Goal: Task Accomplishment & Management: Use online tool/utility

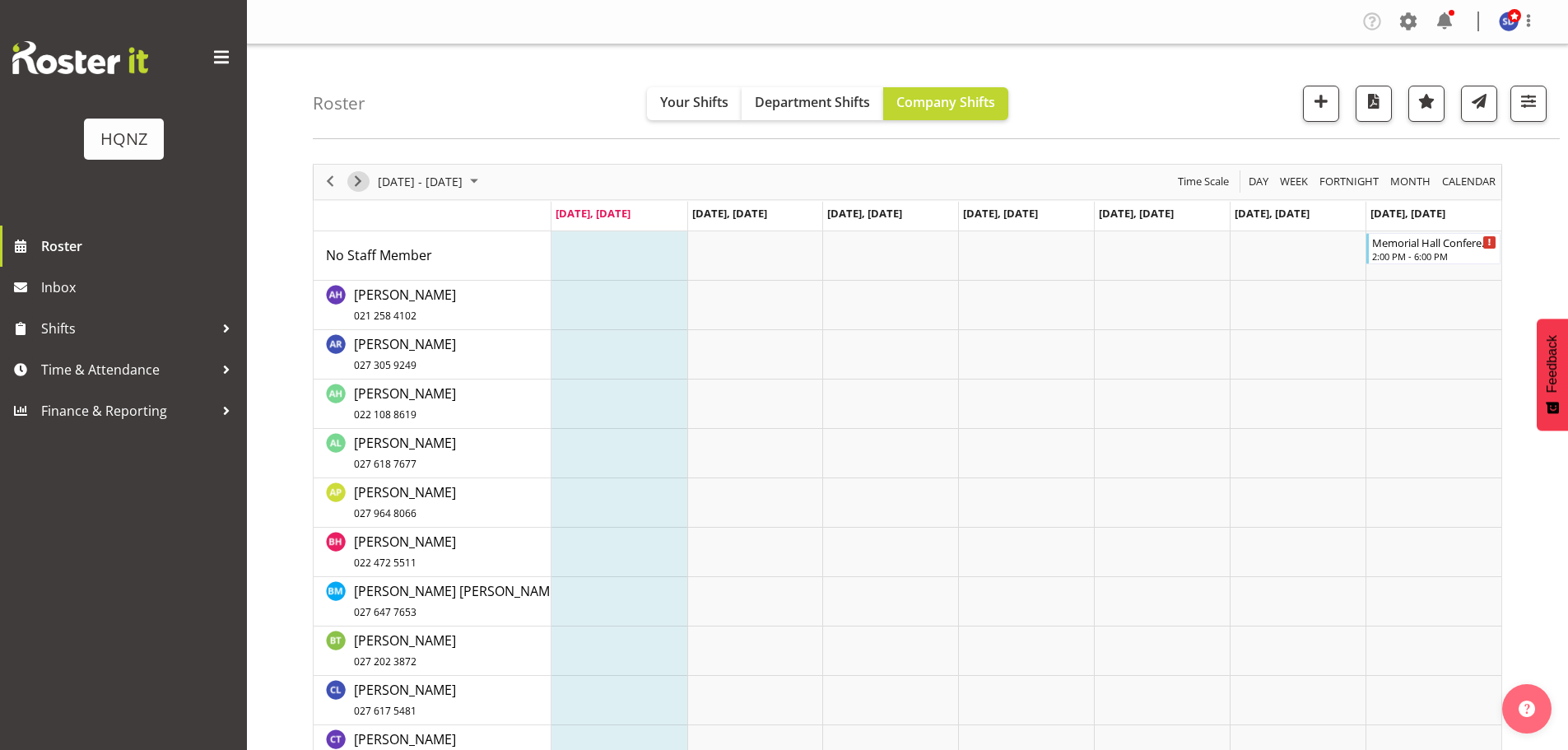
click at [354, 183] on span "Next" at bounding box center [358, 181] width 20 height 21
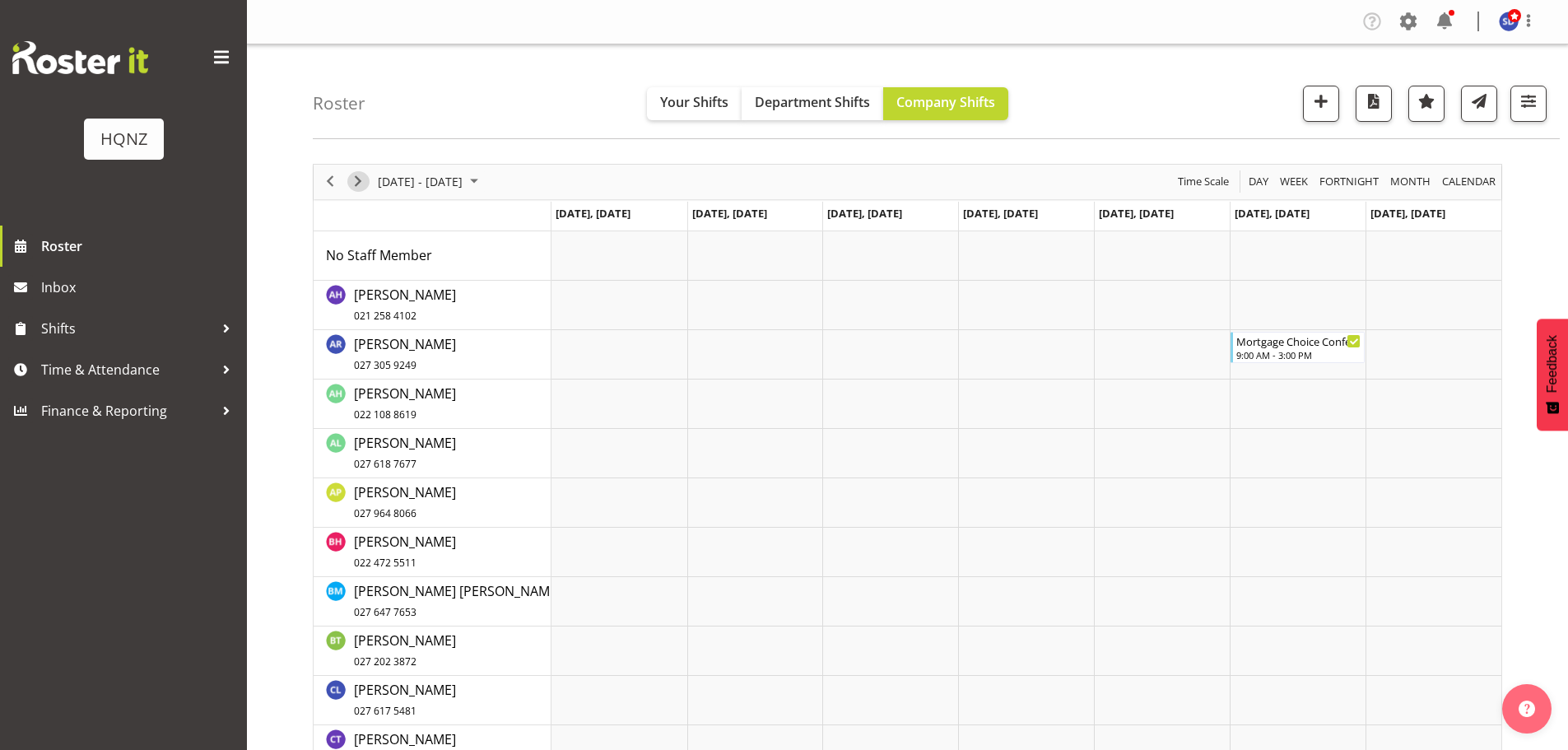
click at [355, 182] on span "Next" at bounding box center [358, 181] width 20 height 21
click at [325, 173] on span "Previous" at bounding box center [331, 181] width 20 height 21
click at [1277, 349] on div "Mortgage Choice Conference Set-up $30 p/h 9:00 AM - 3:00 PM" at bounding box center [1299, 347] width 125 height 31
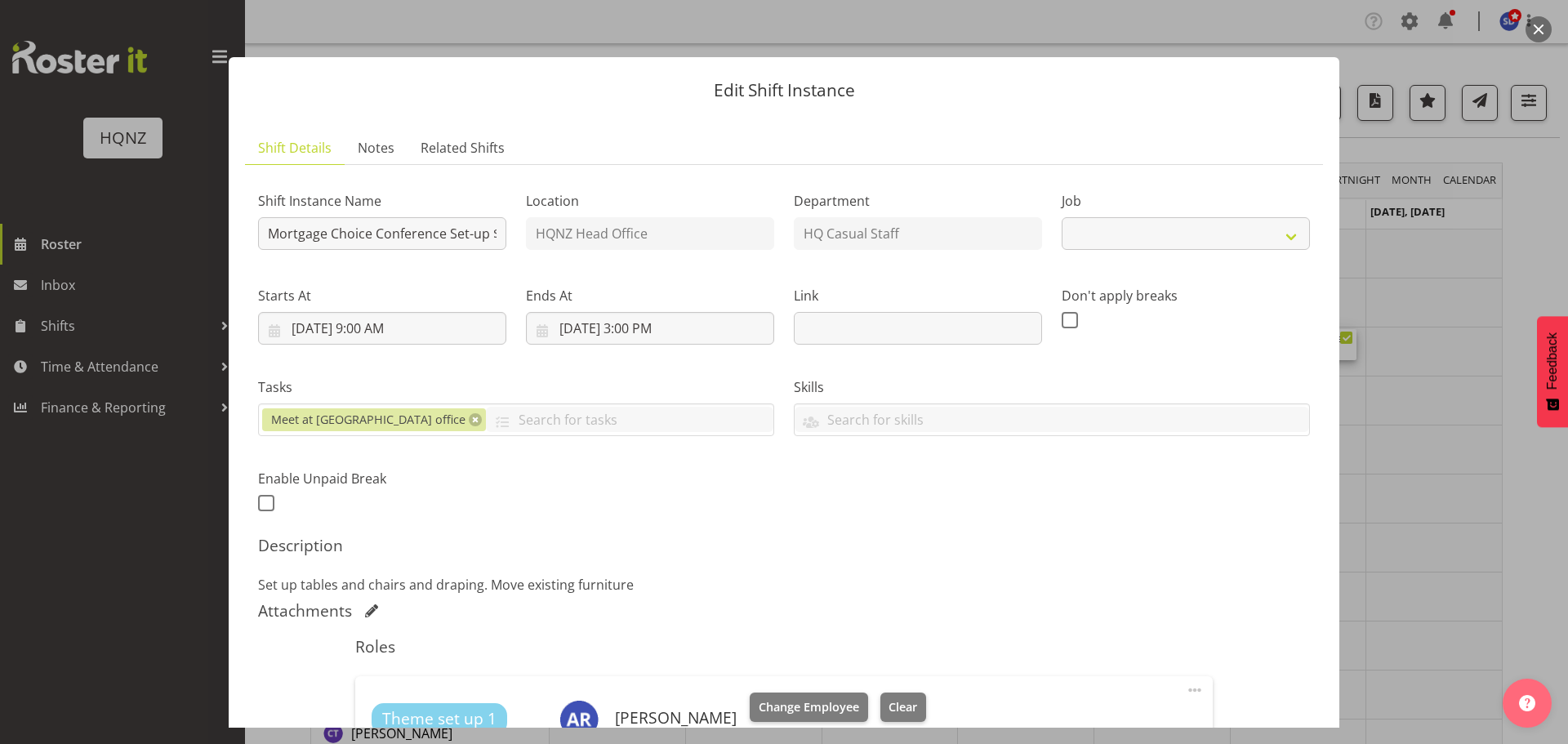
select select "10768"
click at [382, 244] on input "Mortgage Choice Conference Set-up $30 p/h" at bounding box center [381, 233] width 248 height 33
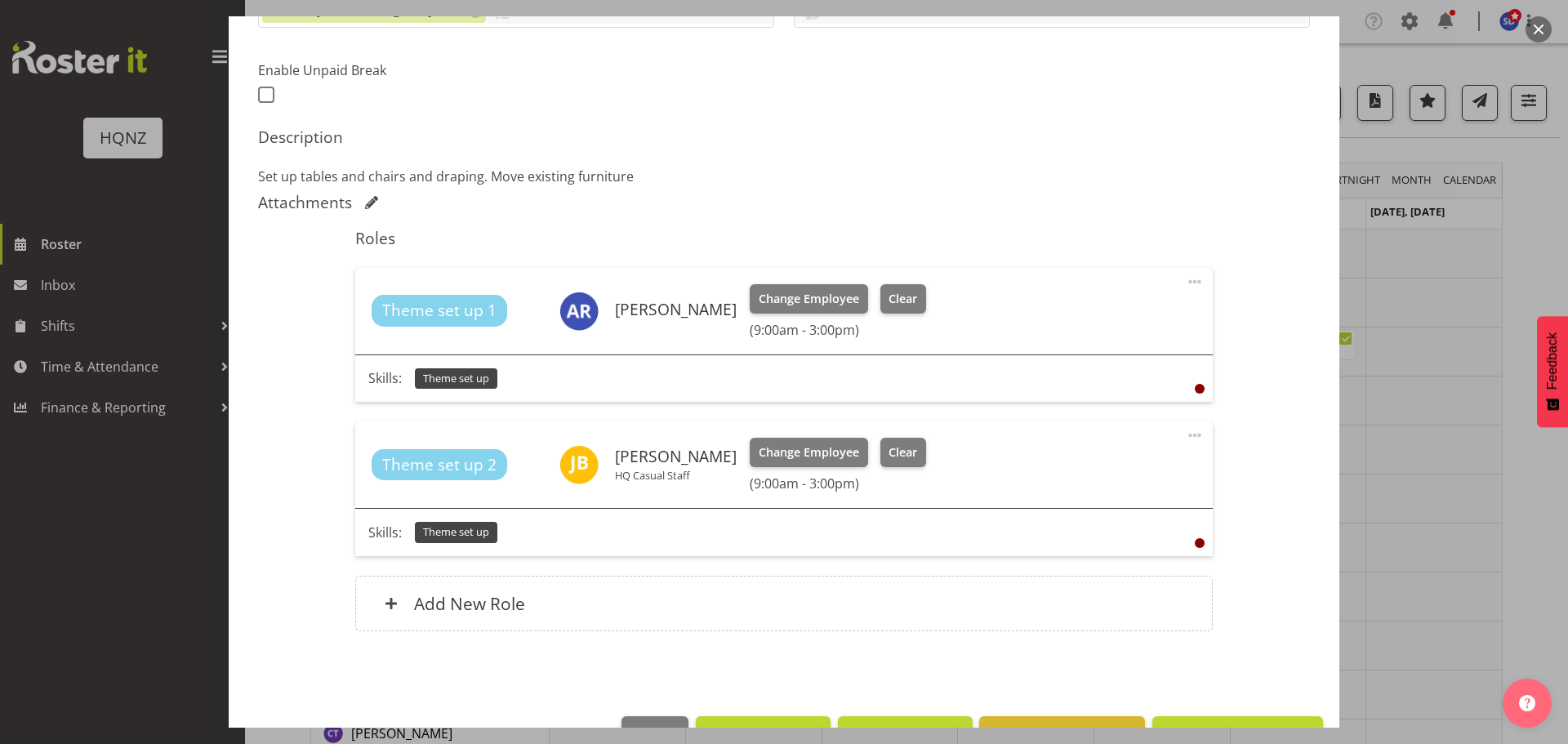
click at [1394, 49] on div at bounding box center [784, 372] width 1568 height 744
